Goal: Information Seeking & Learning: Learn about a topic

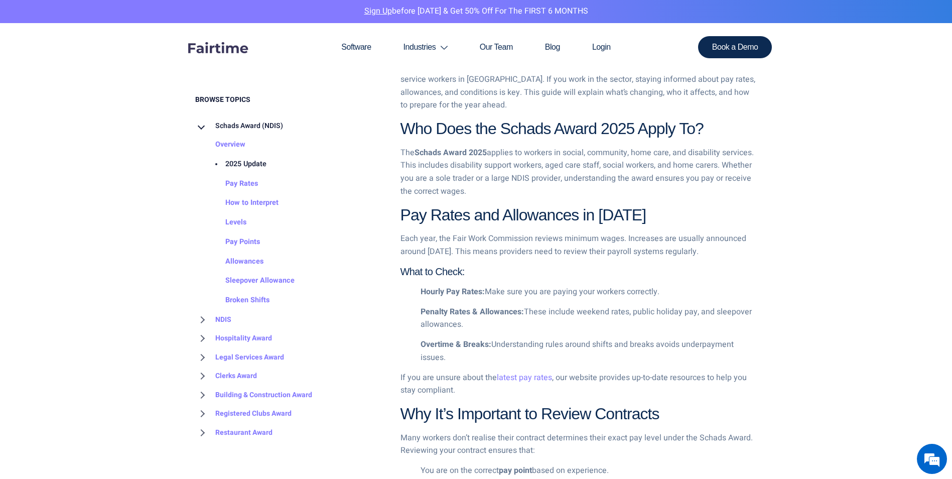
scroll to position [651, 0]
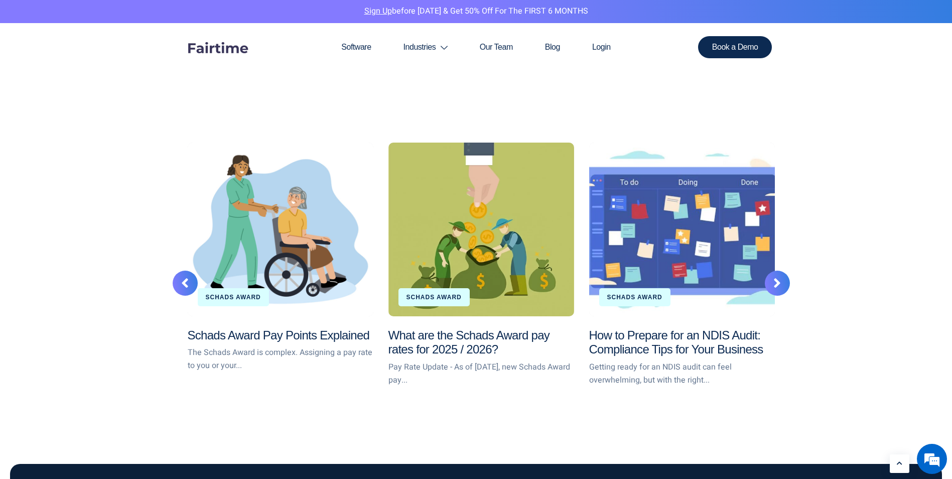
scroll to position [1904, 0]
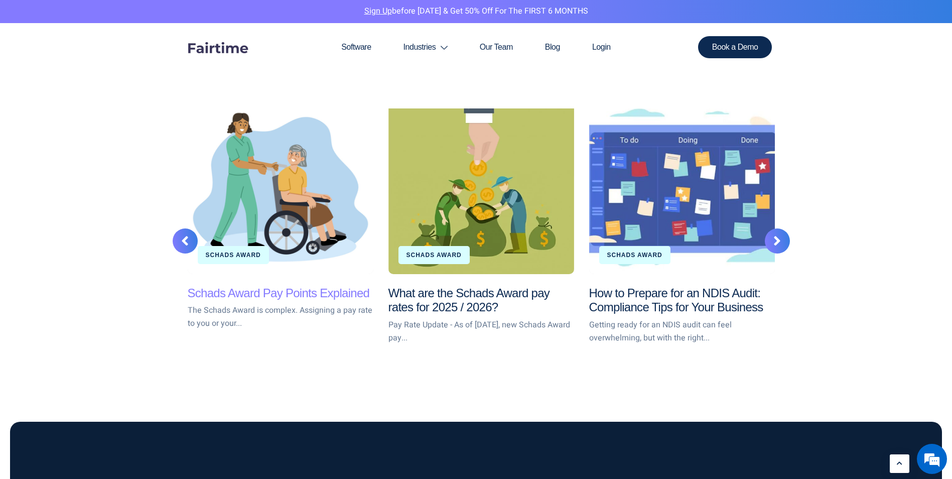
click at [268, 296] on link "Schads Award Pay Points Explained" at bounding box center [279, 293] width 182 height 14
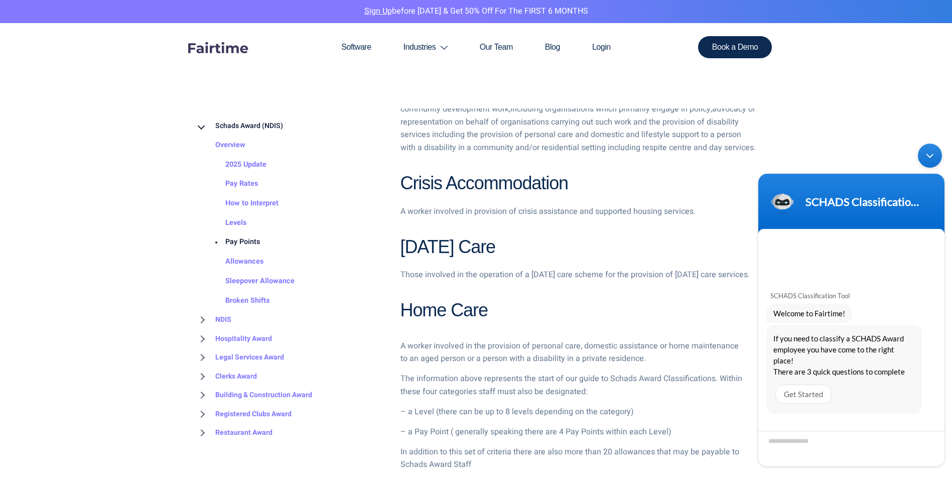
scroll to position [672, 0]
